Goal: Task Accomplishment & Management: Complete application form

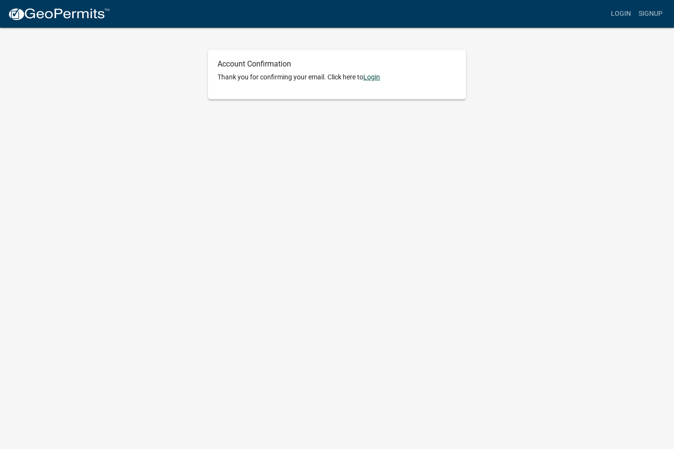
click at [376, 75] on link "Login" at bounding box center [371, 77] width 17 height 8
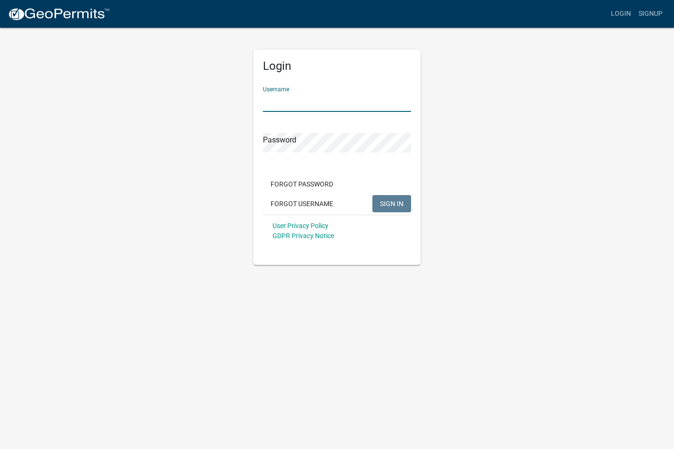
click at [297, 100] on input "Username" at bounding box center [337, 102] width 148 height 20
type input "Schumacher_2"
click at [388, 205] on span "SIGN IN" at bounding box center [391, 203] width 23 height 8
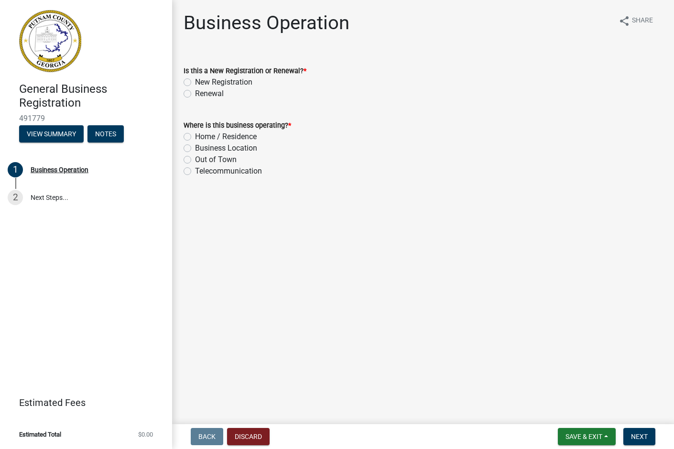
click at [195, 79] on label "New Registration" at bounding box center [223, 81] width 57 height 11
click at [195, 79] on input "New Registration" at bounding box center [198, 79] width 6 height 6
radio input "true"
click at [195, 148] on label "Business Location" at bounding box center [226, 147] width 62 height 11
click at [195, 148] on input "Business Location" at bounding box center [198, 145] width 6 height 6
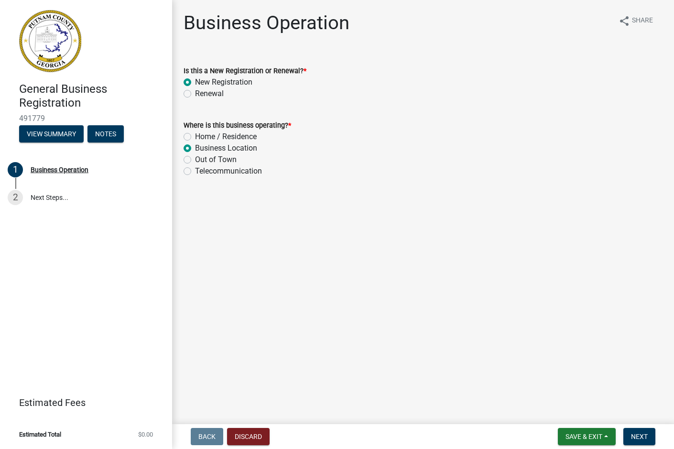
radio input "true"
click at [195, 157] on label "Out of Town" at bounding box center [216, 159] width 42 height 11
click at [195, 157] on input "Out of Town" at bounding box center [198, 157] width 6 height 6
radio input "true"
click at [195, 147] on label "Business Location" at bounding box center [226, 147] width 62 height 11
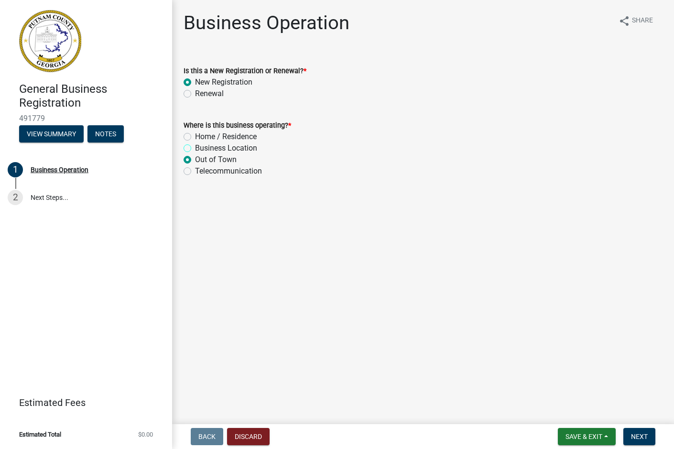
click at [195, 147] on input "Business Location" at bounding box center [198, 145] width 6 height 6
radio input "true"
click at [638, 436] on span "Next" at bounding box center [639, 436] width 17 height 8
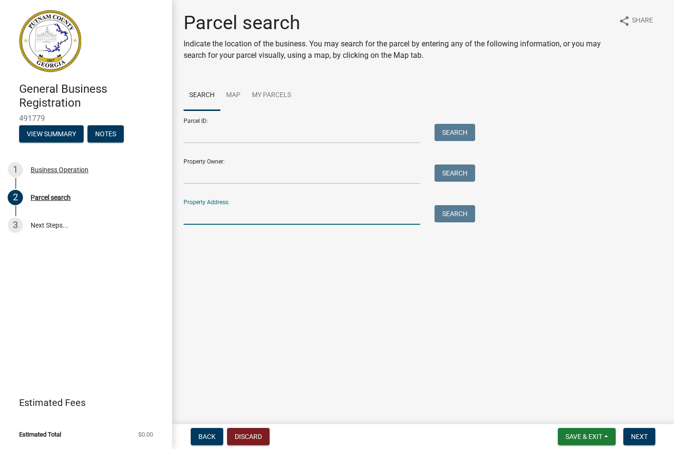
click at [203, 209] on input "Property Address:" at bounding box center [301, 215] width 236 height 20
click at [190, 216] on input "Property Address:" at bounding box center [301, 215] width 236 height 20
type input "101 Lake Oconee Pkwy. Eatonton, GA 31024"
click at [453, 215] on button "Search" at bounding box center [454, 213] width 41 height 17
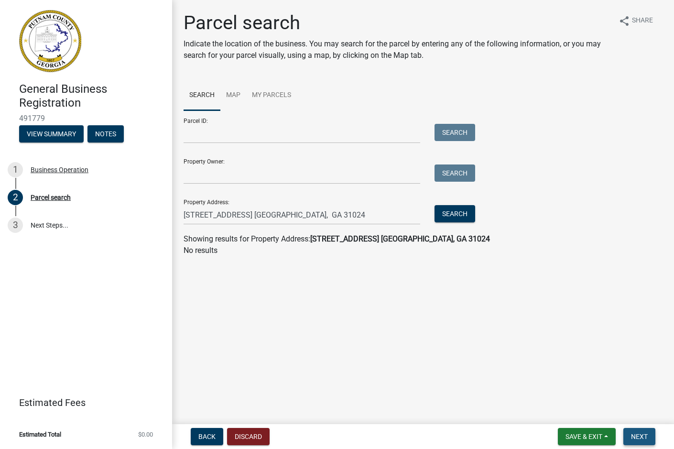
click at [637, 437] on span "Next" at bounding box center [639, 436] width 17 height 8
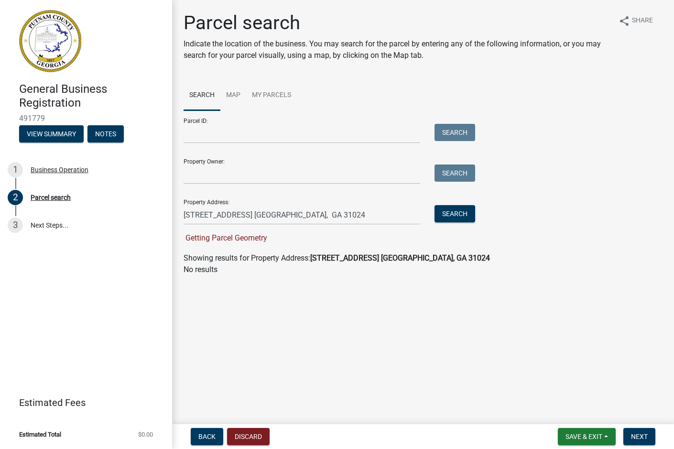
click at [334, 259] on strong "101 Lake Oconee Pkwy. Eatonton, GA 31024" at bounding box center [400, 257] width 180 height 9
click at [252, 241] on span "Getting Parcel Geometry" at bounding box center [225, 237] width 84 height 9
click at [462, 259] on strong "101 Lake Oconee Pkwy. Eatonton, GA 31024" at bounding box center [400, 257] width 180 height 9
click at [256, 437] on button "Discard" at bounding box center [248, 436] width 43 height 17
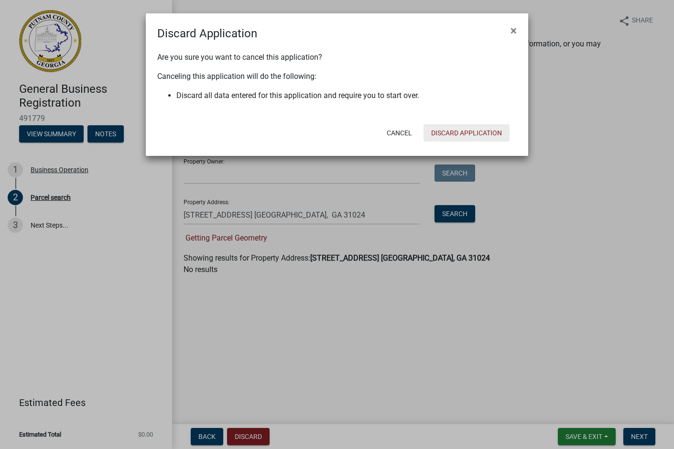
click at [480, 132] on button "Discard Application" at bounding box center [466, 132] width 86 height 17
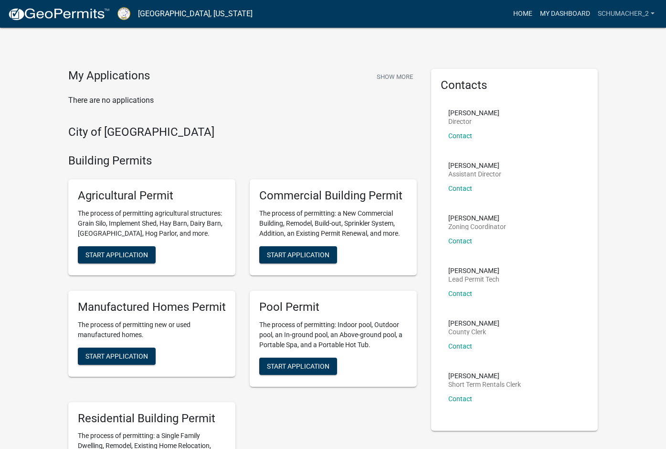
drag, startPoint x: 519, startPoint y: 13, endPoint x: 537, endPoint y: 17, distance: 19.0
click at [519, 13] on link "Home" at bounding box center [523, 14] width 27 height 18
